Goal: Check status: Check status

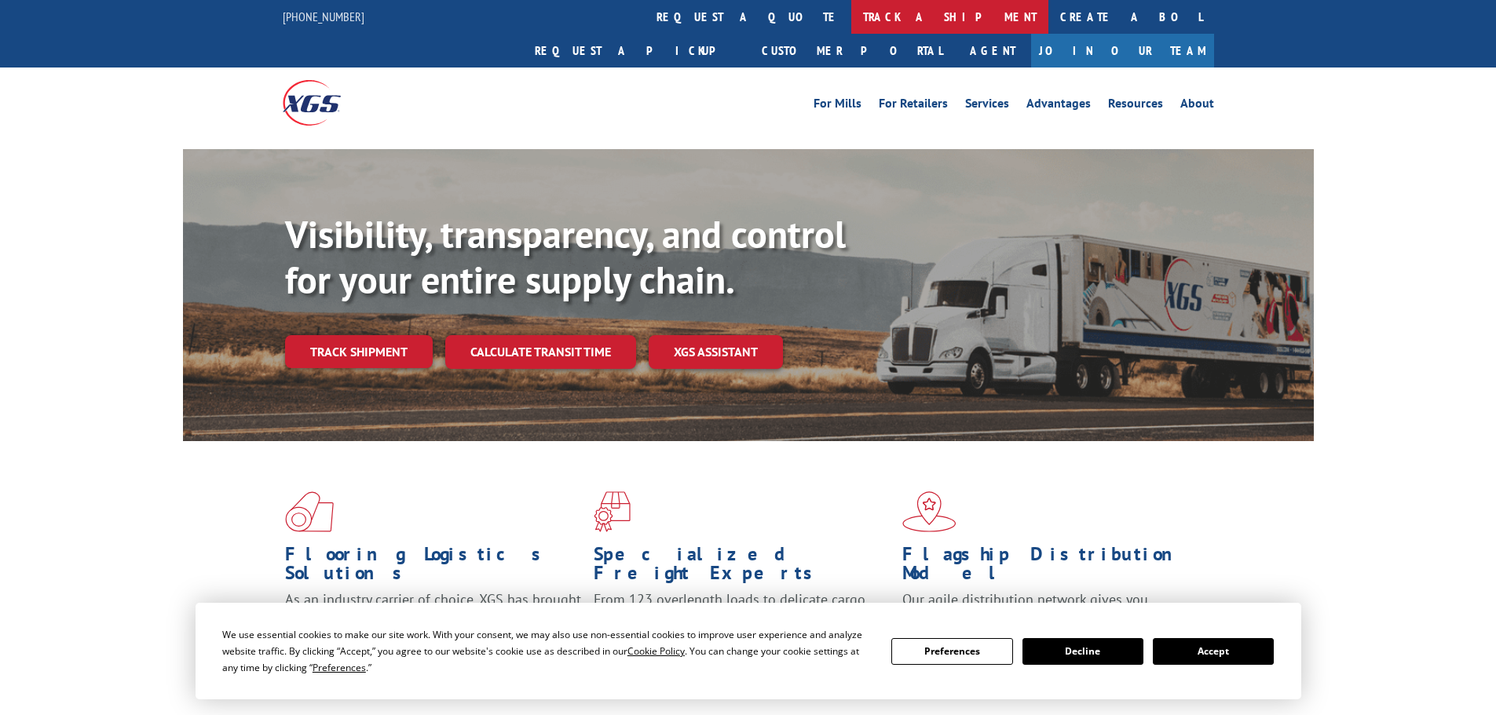
click at [851, 22] on link "track a shipment" at bounding box center [949, 17] width 197 height 34
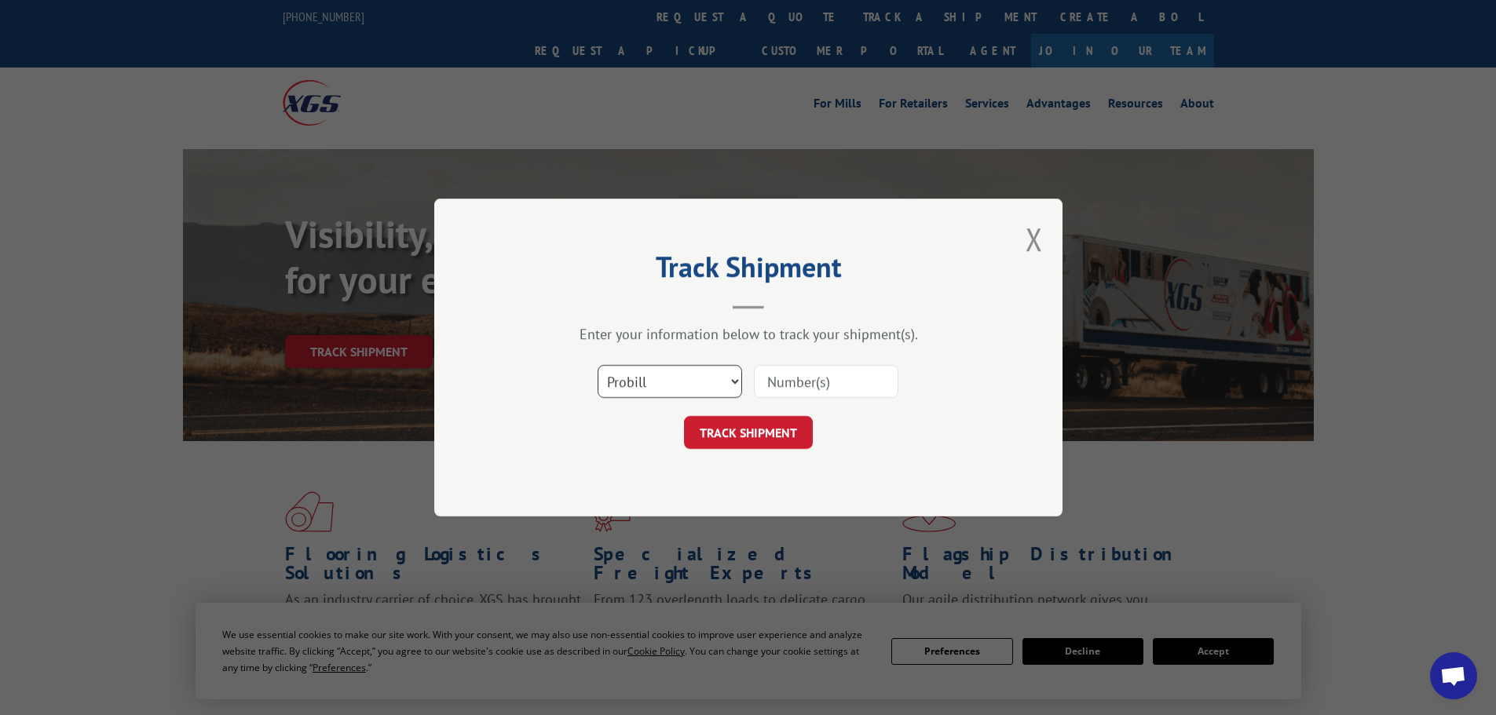
drag, startPoint x: 612, startPoint y: 386, endPoint x: 610, endPoint y: 393, distance: 8.0
click at [612, 386] on select "Select category... Probill BOL PO" at bounding box center [670, 381] width 145 height 33
select select "bol"
click at [598, 365] on select "Select category... Probill BOL PO" at bounding box center [670, 381] width 145 height 33
click at [805, 376] on input at bounding box center [826, 381] width 145 height 33
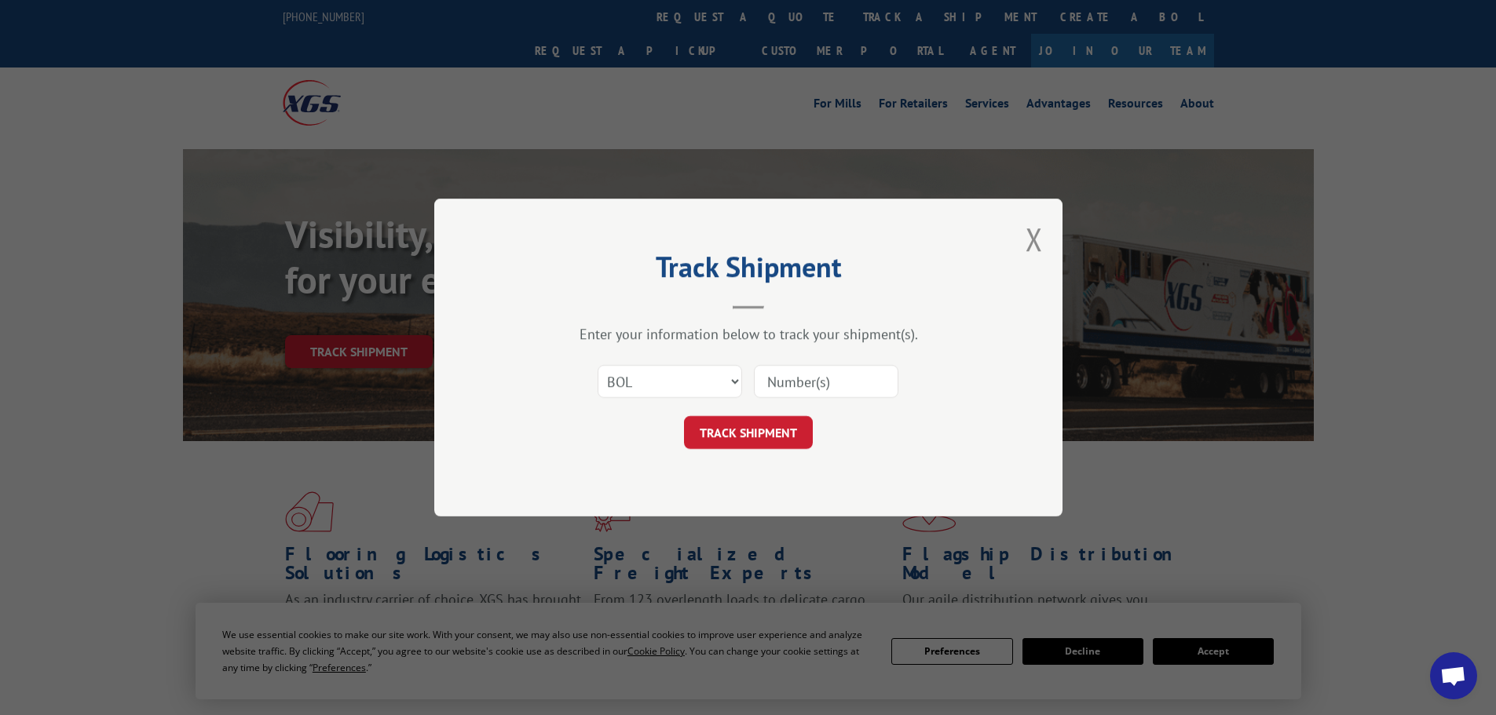
paste input "2844010"
type input "2844010"
click at [768, 425] on button "TRACK SHIPMENT" at bounding box center [748, 432] width 129 height 33
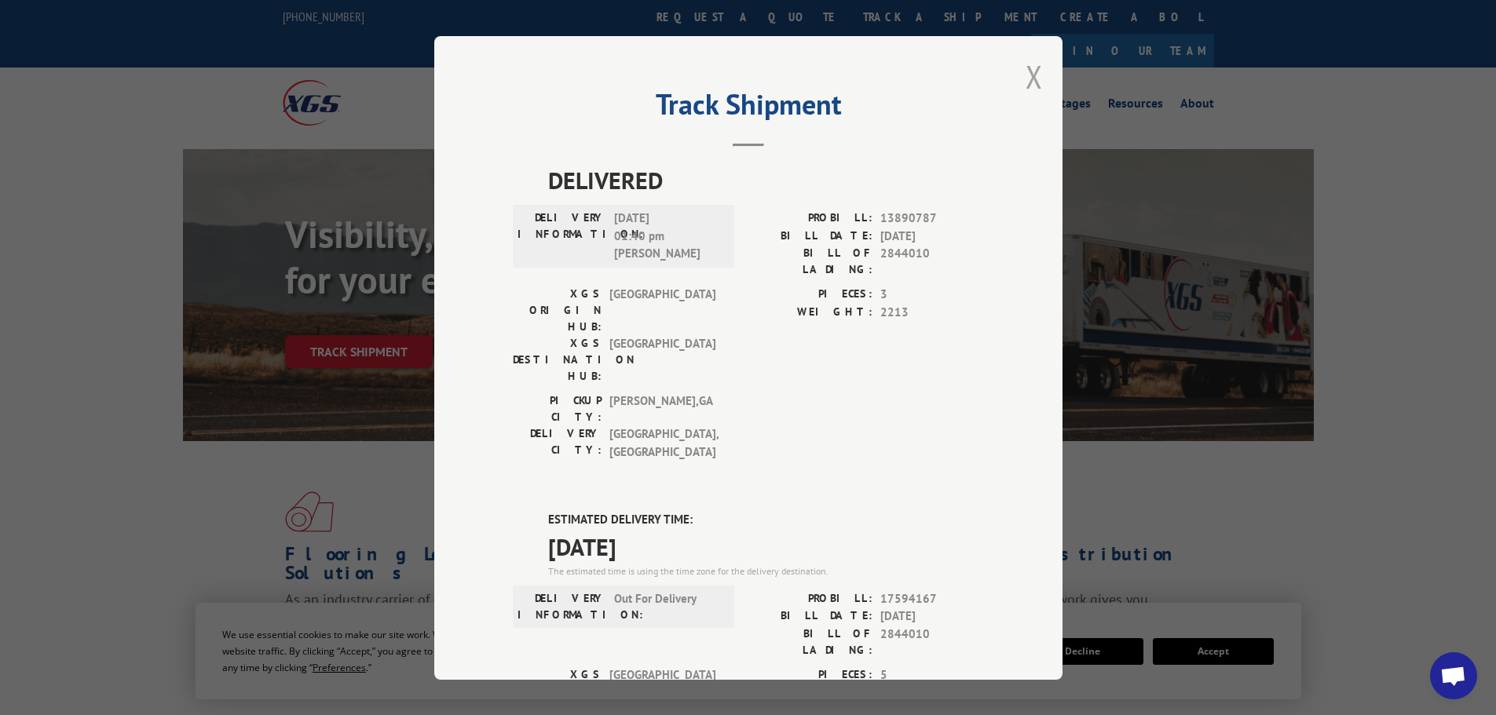
click at [1026, 84] on button "Close modal" at bounding box center [1034, 77] width 17 height 42
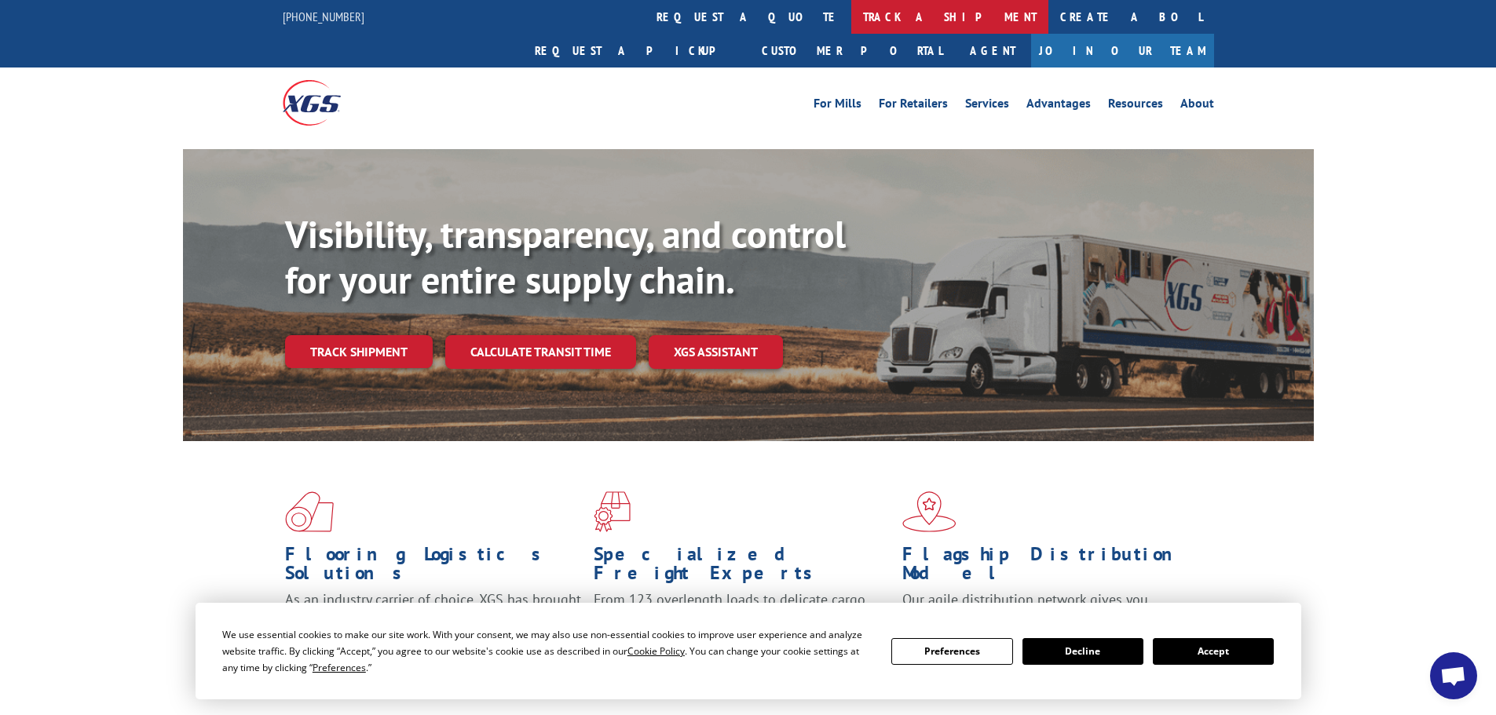
click at [851, 30] on link "track a shipment" at bounding box center [949, 17] width 197 height 34
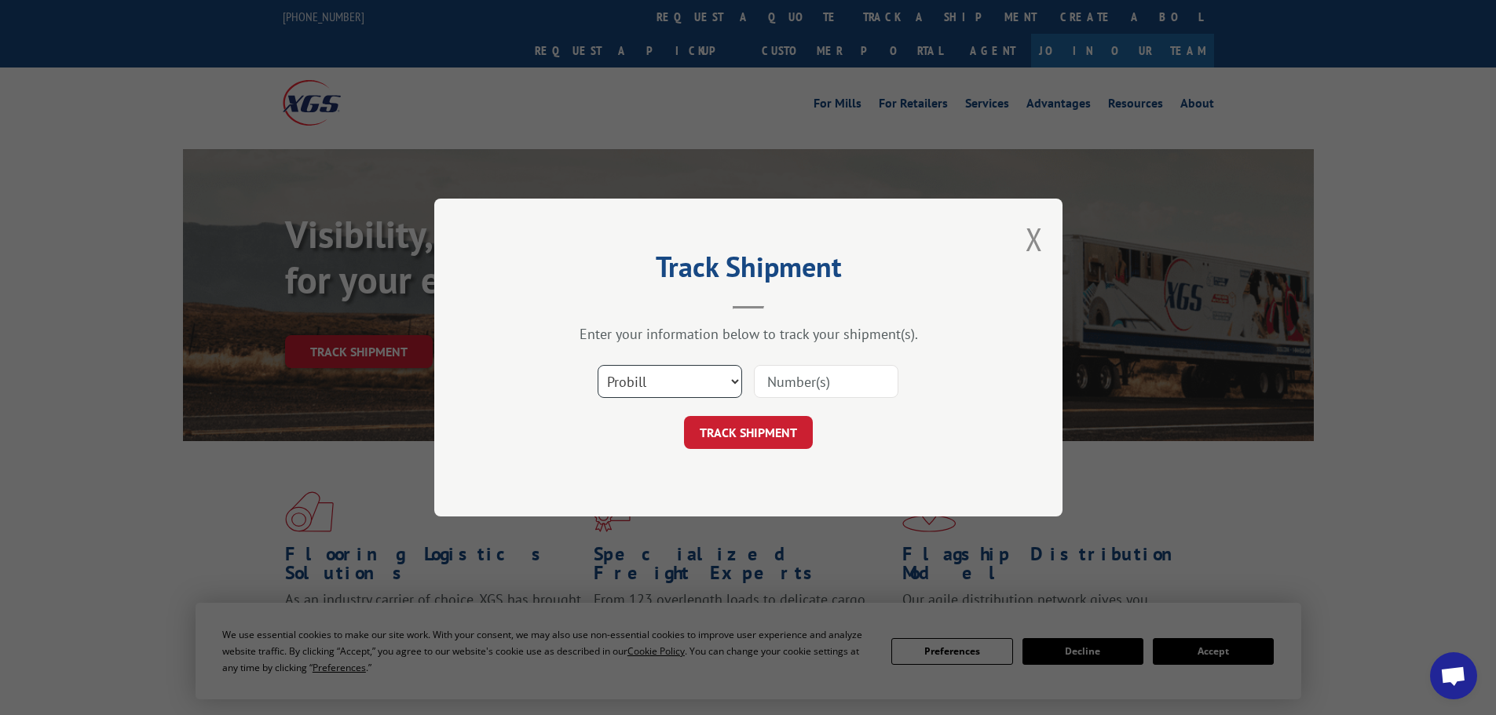
click at [666, 380] on select "Select category... Probill BOL PO" at bounding box center [670, 381] width 145 height 33
select select "bol"
click at [598, 365] on select "Select category... Probill BOL PO" at bounding box center [670, 381] width 145 height 33
click at [799, 383] on input at bounding box center [826, 381] width 145 height 33
type input "2844010"
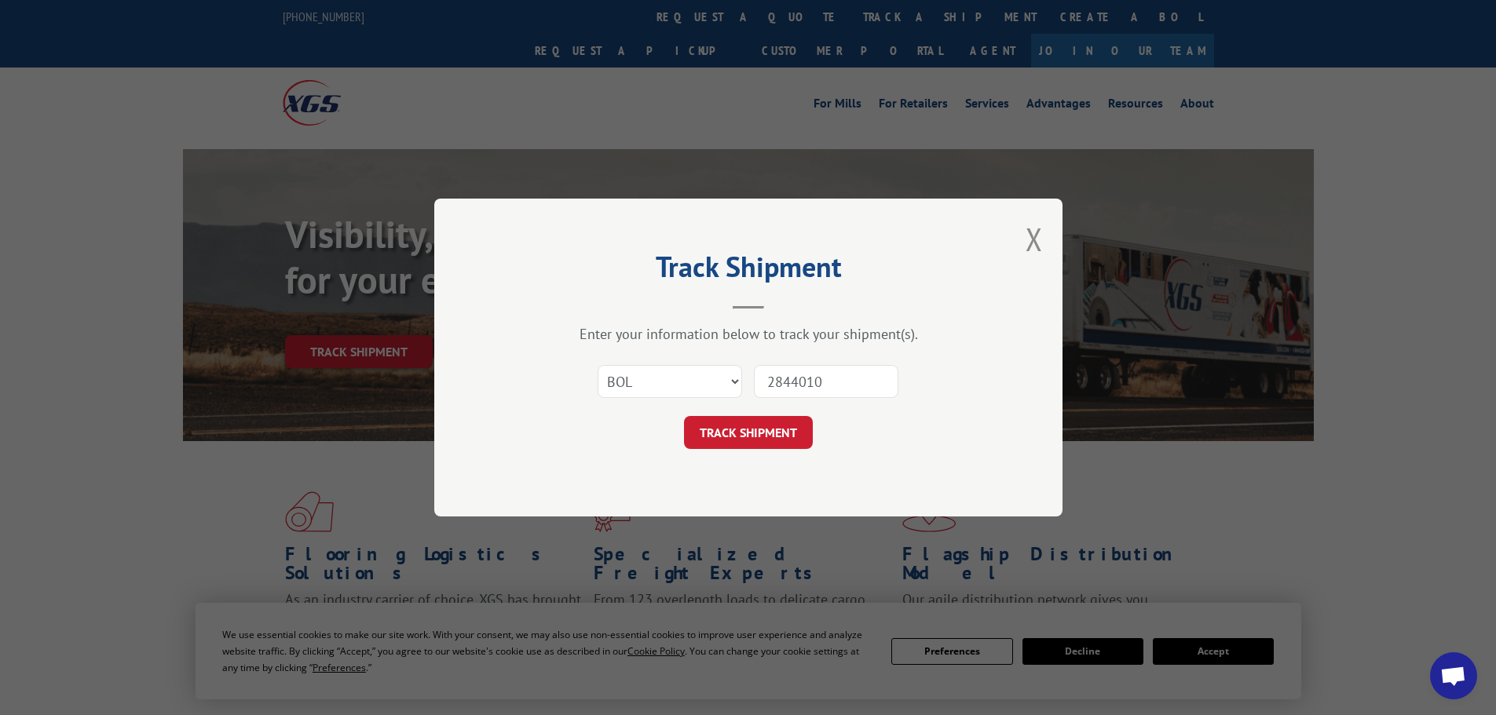
click button "TRACK SHIPMENT" at bounding box center [748, 432] width 129 height 33
